Goal: Task Accomplishment & Management: Manage account settings

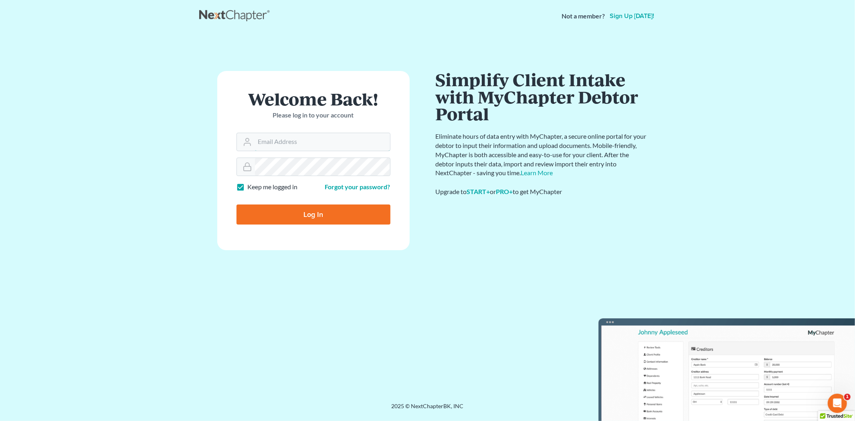
type input "[EMAIL_ADDRESS][DOMAIN_NAME]"
click at [337, 214] on input "Log In" at bounding box center [313, 214] width 154 height 20
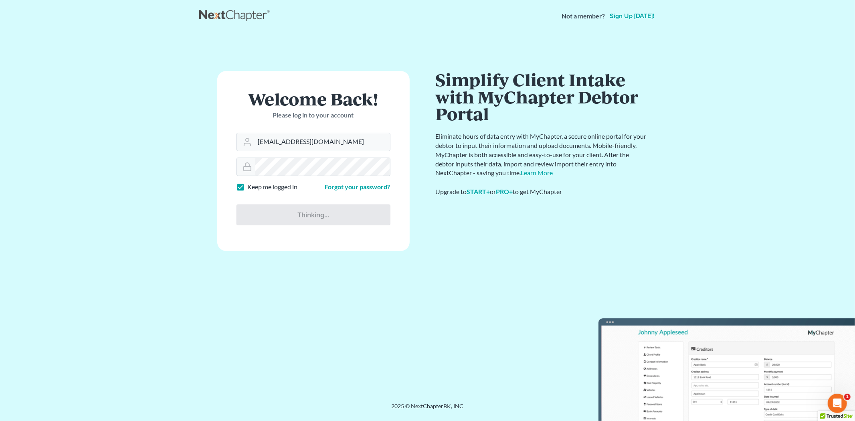
type input "Thinking..."
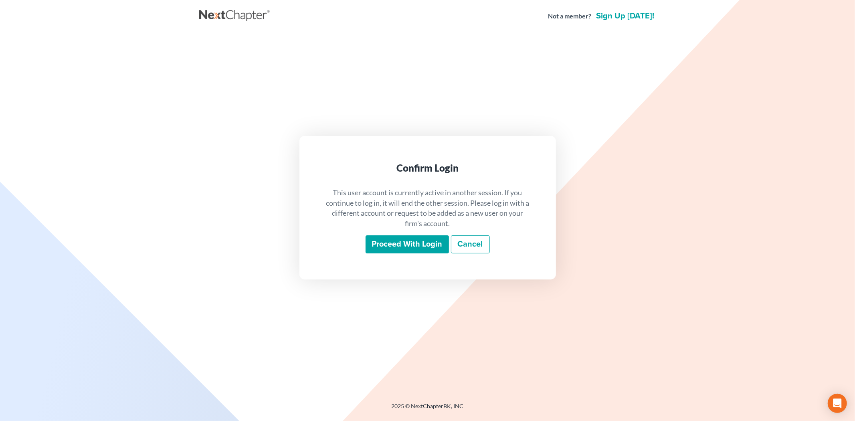
click at [415, 237] on input "Proceed with login" at bounding box center [406, 244] width 83 height 18
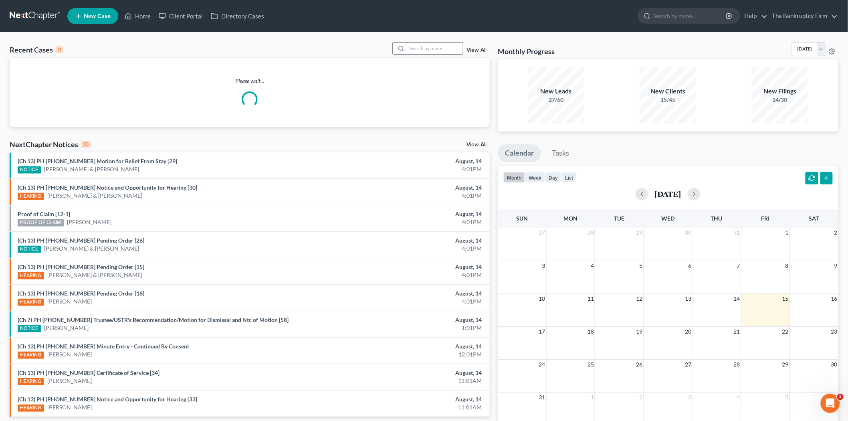
click at [442, 48] on input "search" at bounding box center [435, 48] width 56 height 12
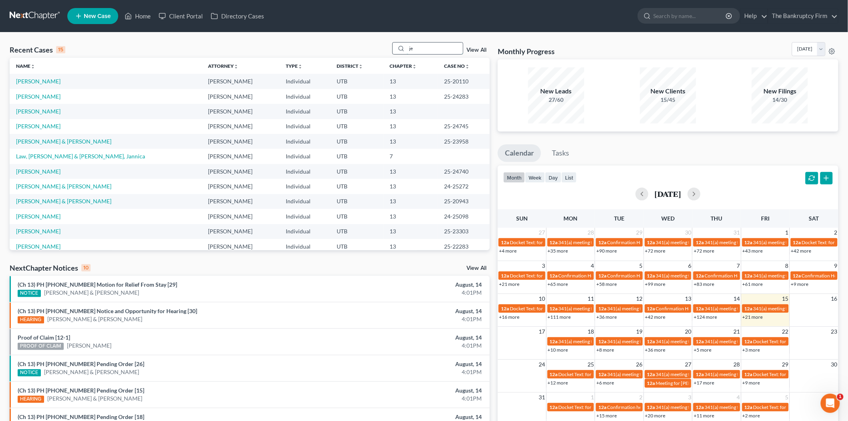
type input "j"
type input "hernandez"
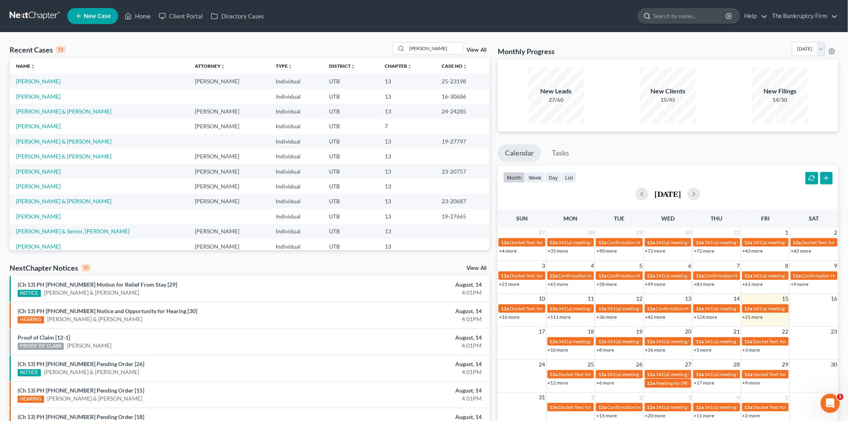
click at [688, 12] on input "search" at bounding box center [690, 15] width 73 height 15
type input "hernandez"
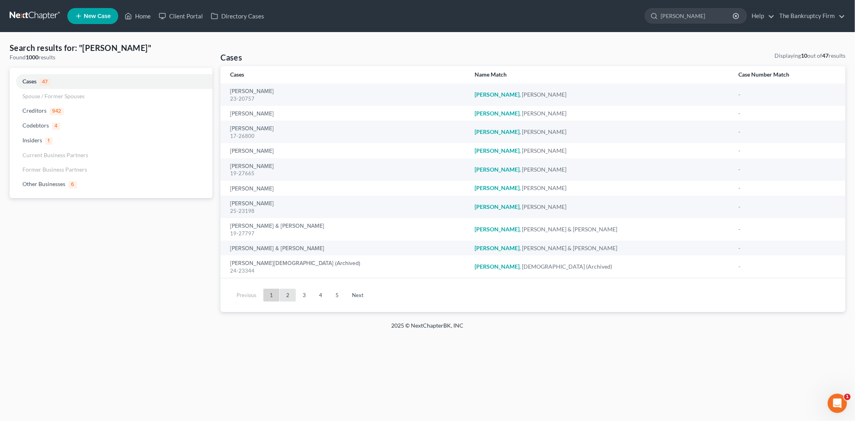
click at [289, 299] on link "2" at bounding box center [288, 295] width 16 height 13
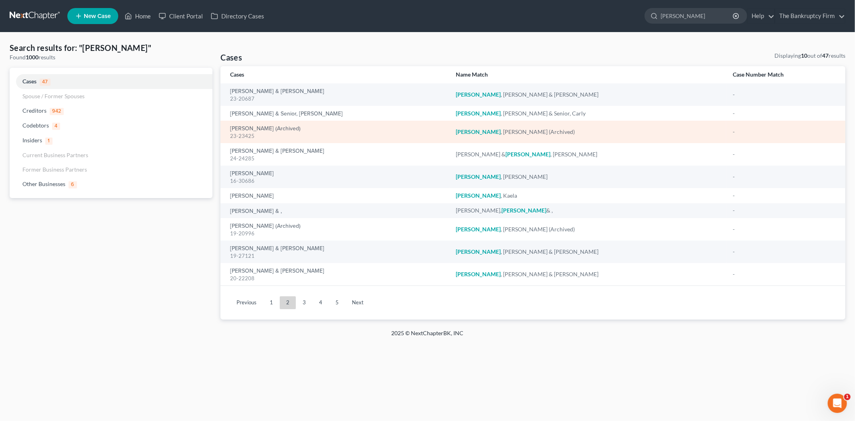
click at [317, 135] on div "23-23425" at bounding box center [336, 136] width 213 height 8
click at [274, 127] on link "Hernandez, Flor (Archived)" at bounding box center [265, 129] width 71 height 6
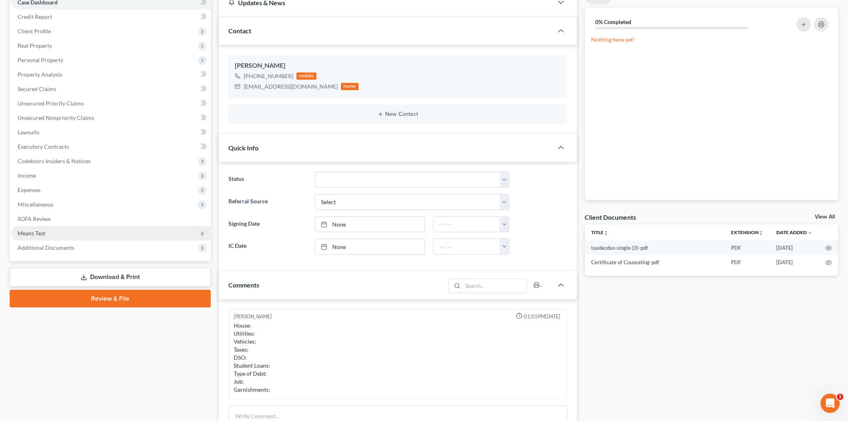
scroll to position [89, 0]
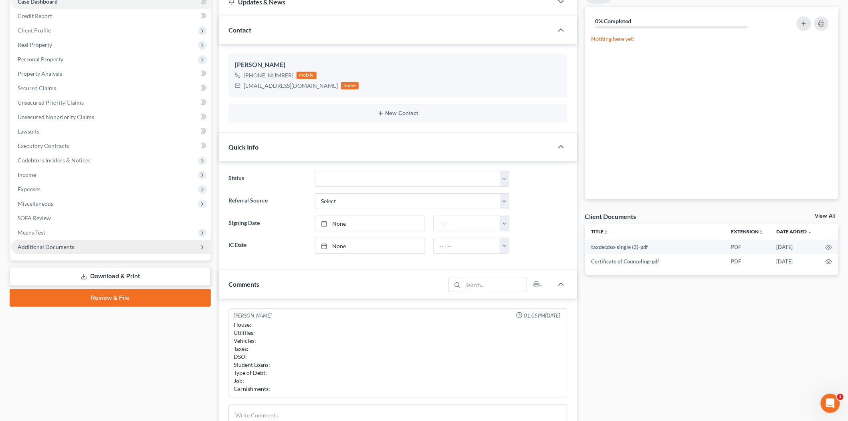
click at [66, 242] on span "Additional Documents" at bounding box center [111, 247] width 200 height 14
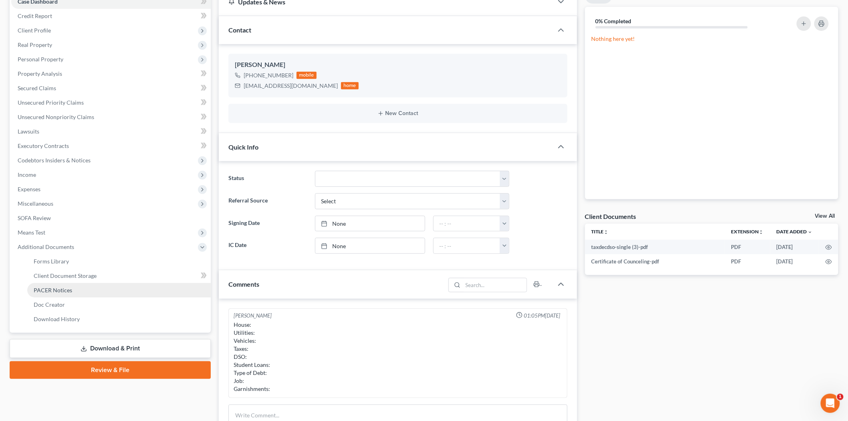
click at [71, 285] on link "PACER Notices" at bounding box center [119, 290] width 184 height 14
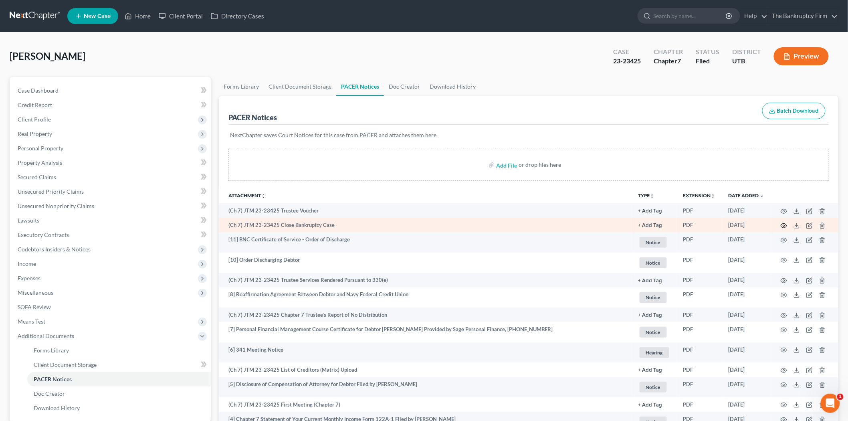
click at [782, 225] on icon "button" at bounding box center [784, 225] width 6 height 6
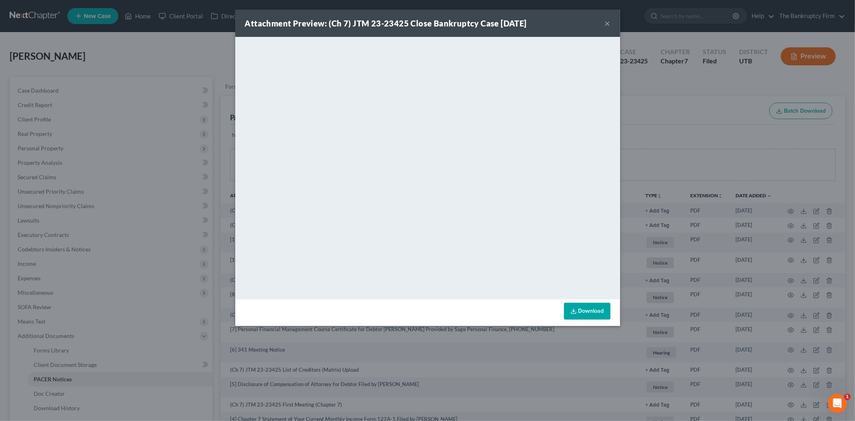
click at [608, 22] on button "×" at bounding box center [608, 23] width 6 height 10
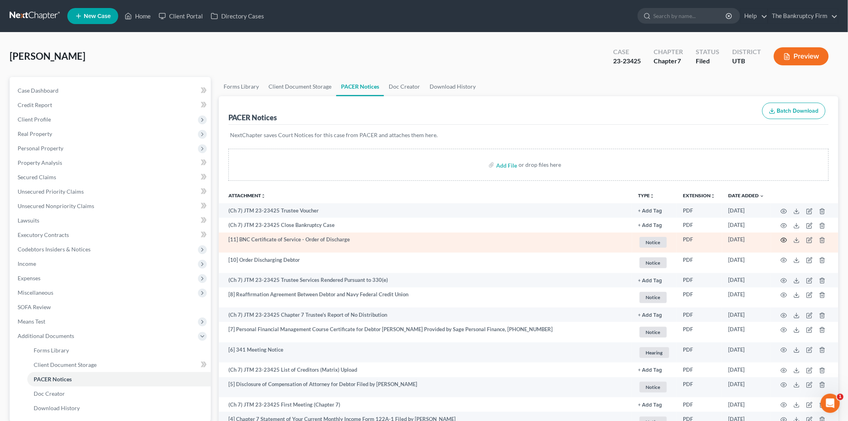
click at [781, 240] on icon "button" at bounding box center [784, 240] width 6 height 6
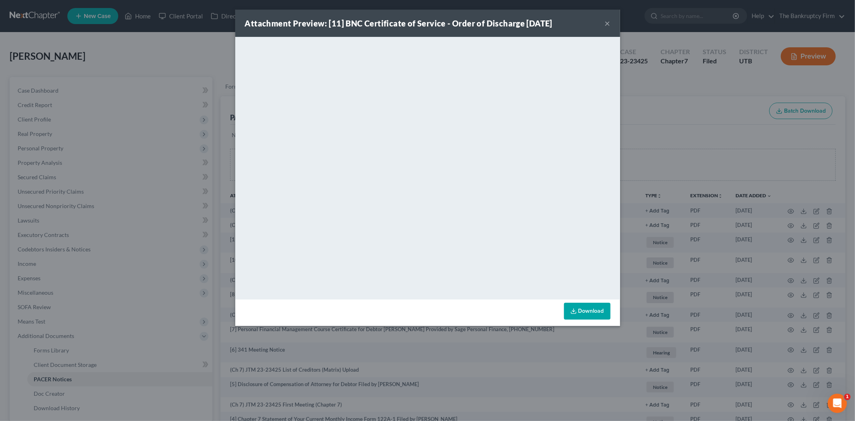
click at [608, 23] on button "×" at bounding box center [608, 23] width 6 height 10
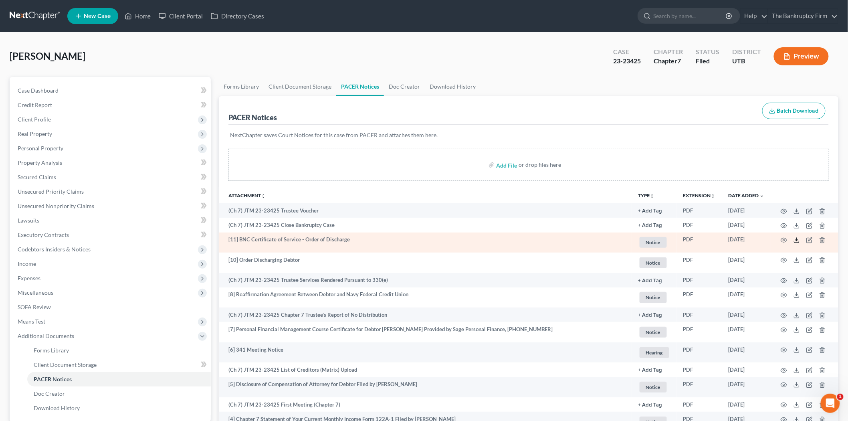
click at [798, 240] on icon at bounding box center [797, 240] width 6 height 6
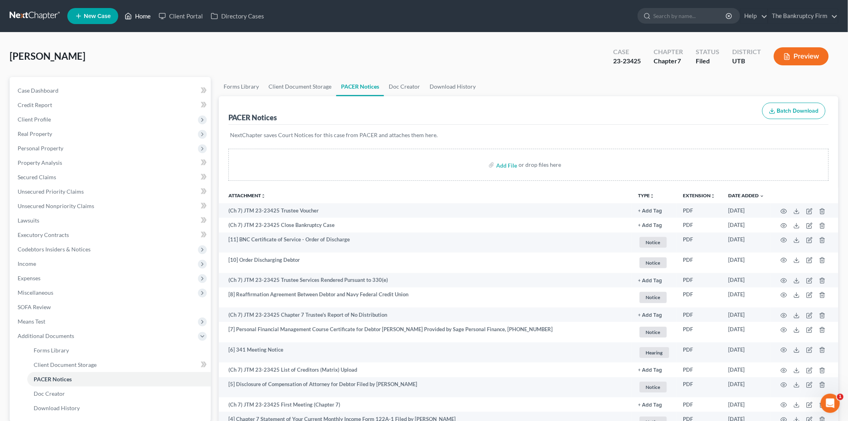
click at [143, 16] on link "Home" at bounding box center [138, 16] width 34 height 14
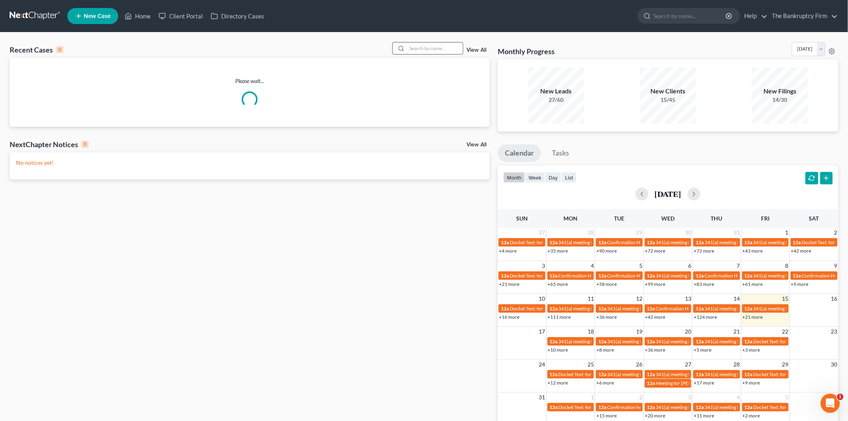
click at [421, 49] on input "search" at bounding box center [435, 48] width 56 height 12
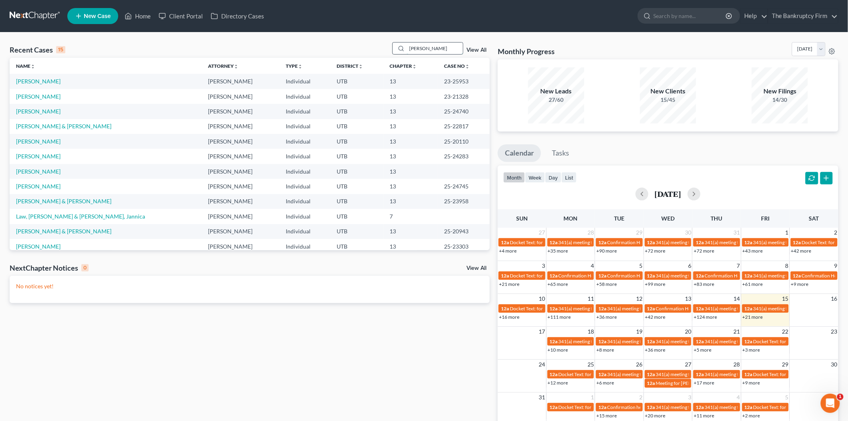
type input "mckee"
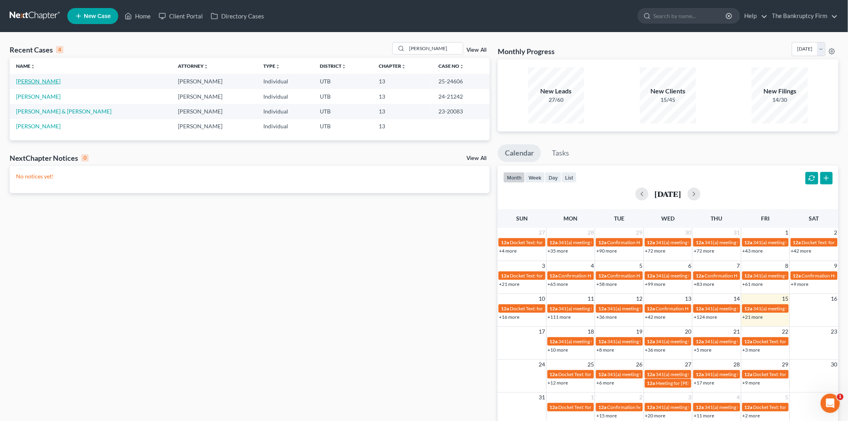
click at [45, 81] on link "Mckee, Jason" at bounding box center [38, 81] width 44 height 7
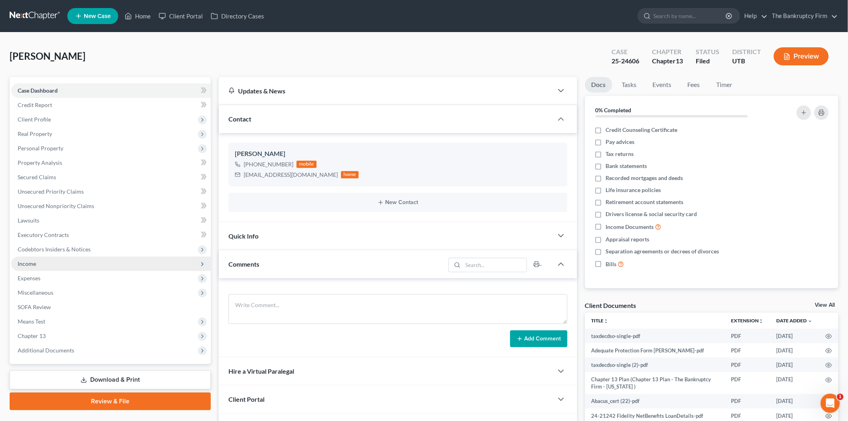
drag, startPoint x: 59, startPoint y: 267, endPoint x: 56, endPoint y: 264, distance: 4.3
click at [55, 262] on span "Income" at bounding box center [111, 263] width 200 height 14
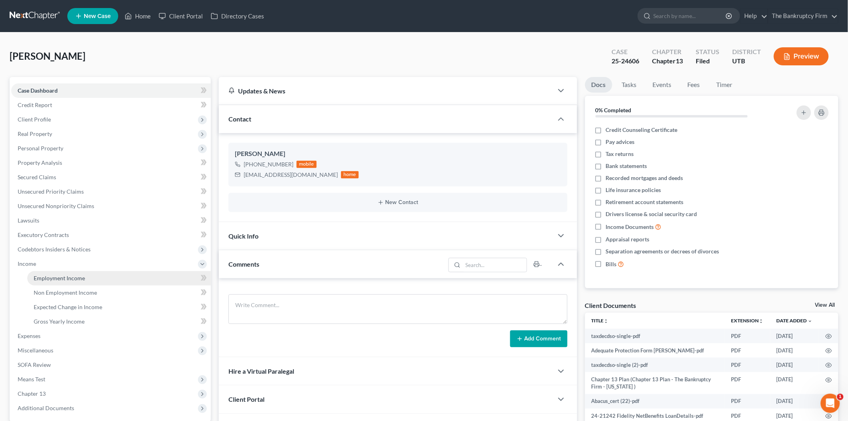
click at [91, 279] on link "Employment Income" at bounding box center [119, 278] width 184 height 14
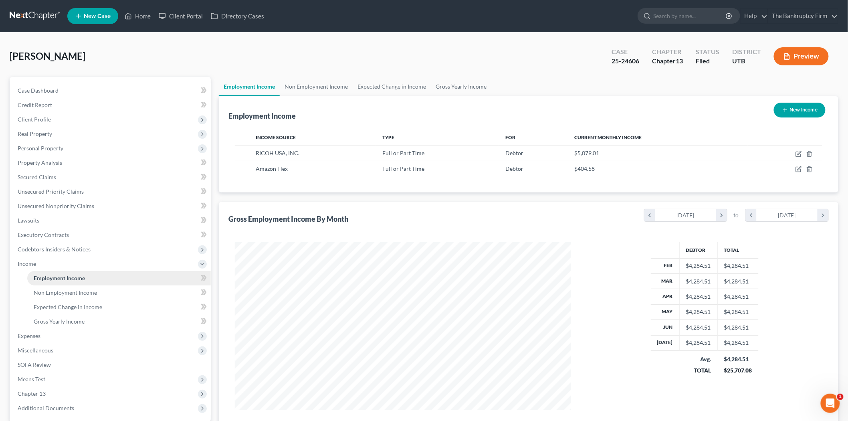
scroll to position [168, 352]
click at [127, 15] on icon at bounding box center [128, 16] width 7 height 10
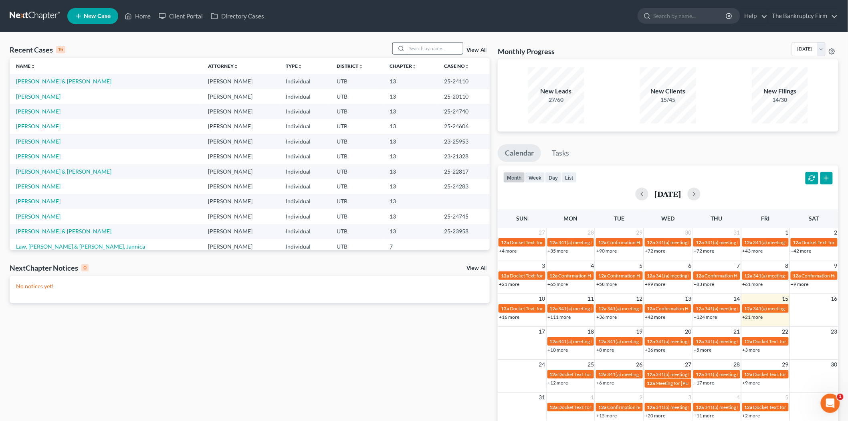
click at [432, 46] on input "search" at bounding box center [435, 48] width 56 height 12
type input "wixom"
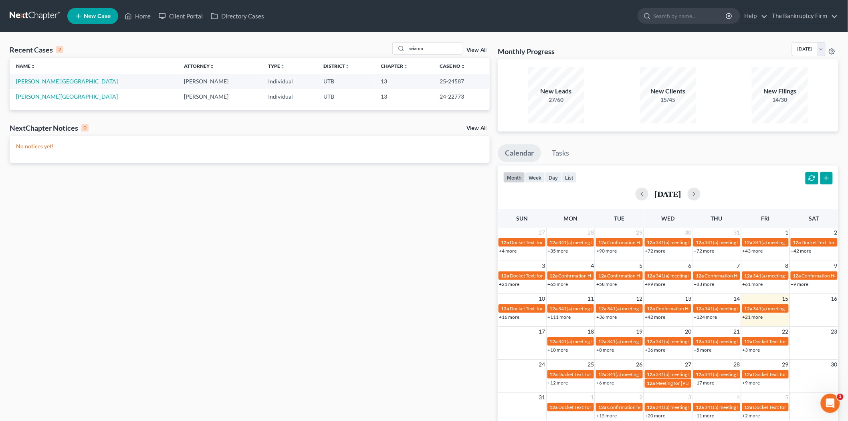
click at [27, 78] on link "Wixom, Chad" at bounding box center [67, 81] width 102 height 7
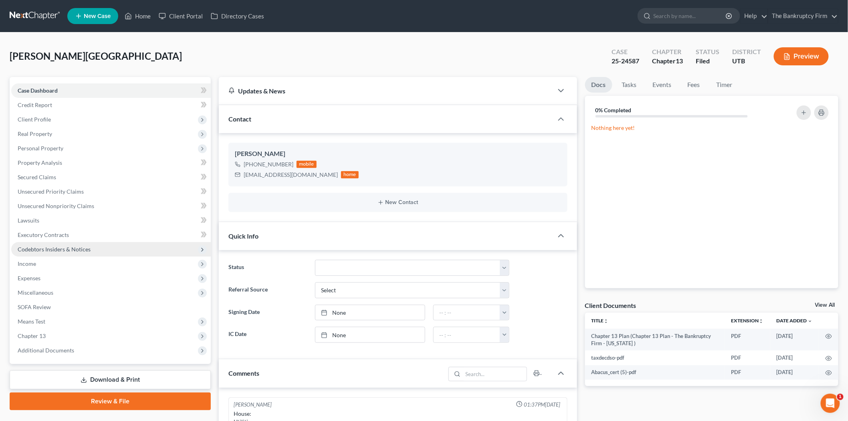
scroll to position [55, 0]
click at [110, 266] on span "Income" at bounding box center [111, 263] width 200 height 14
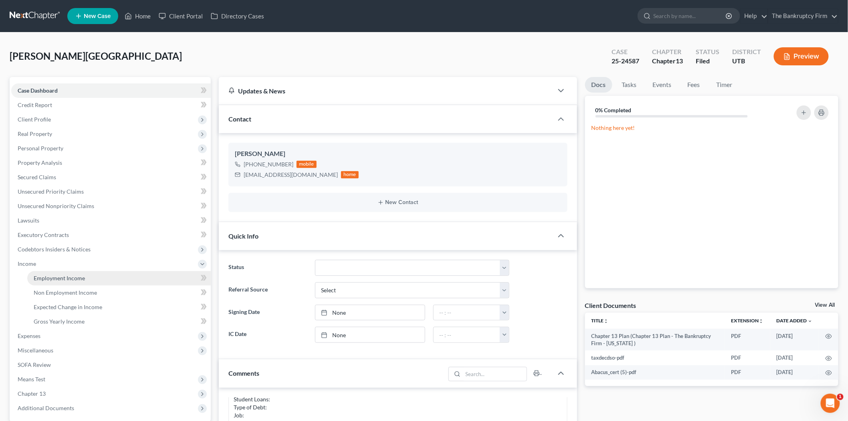
click at [117, 277] on link "Employment Income" at bounding box center [119, 278] width 184 height 14
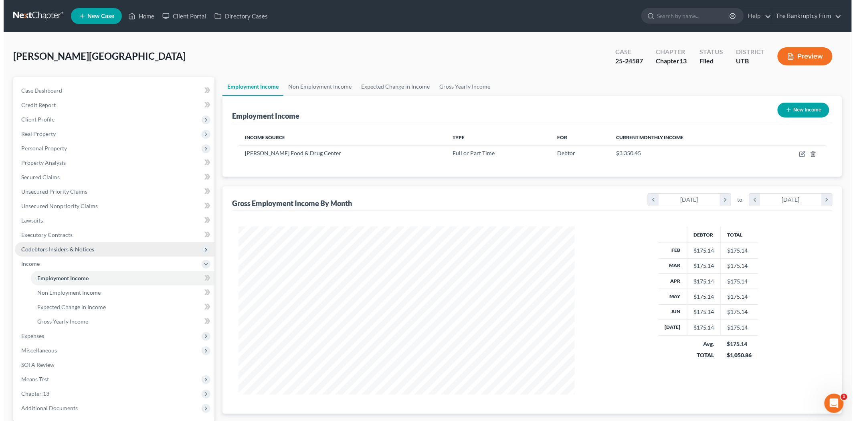
scroll to position [168, 352]
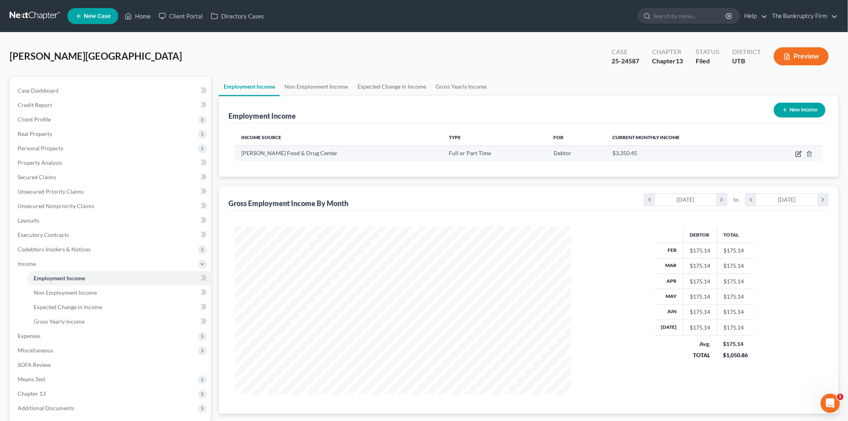
click at [798, 151] on icon "button" at bounding box center [799, 154] width 6 height 6
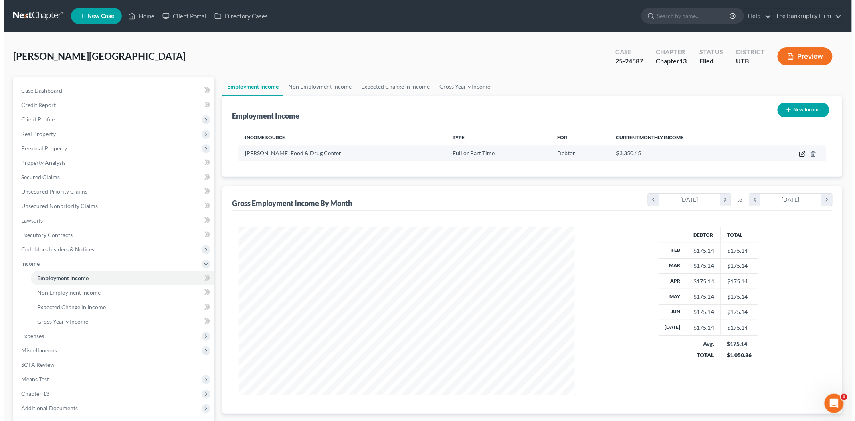
select select "0"
select select "36"
select select "3"
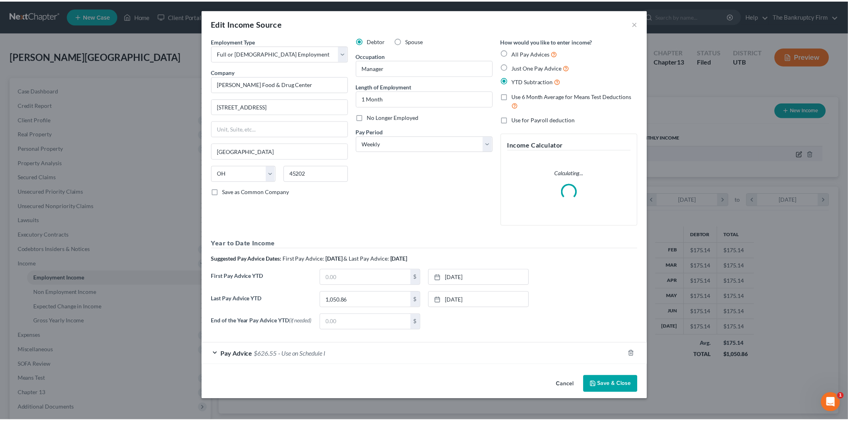
scroll to position [169, 355]
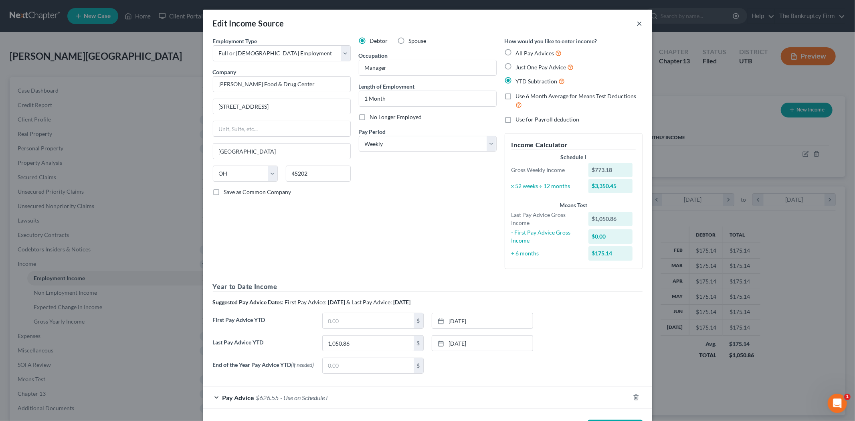
click at [638, 23] on button "×" at bounding box center [640, 23] width 6 height 10
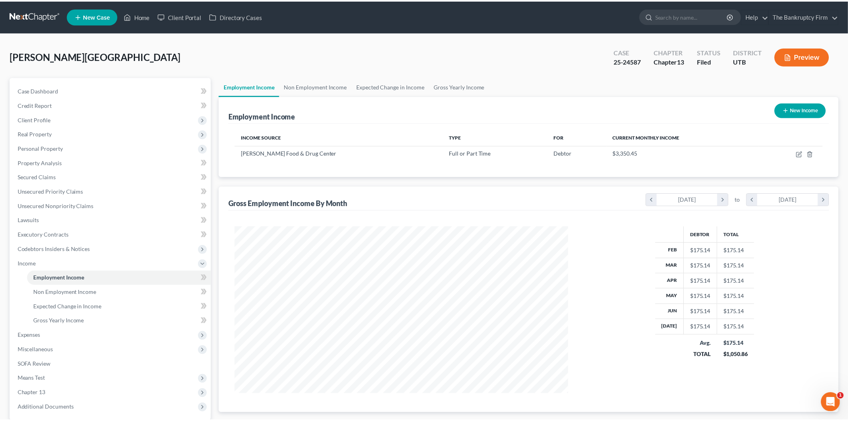
scroll to position [400592, 400408]
